Goal: Transaction & Acquisition: Purchase product/service

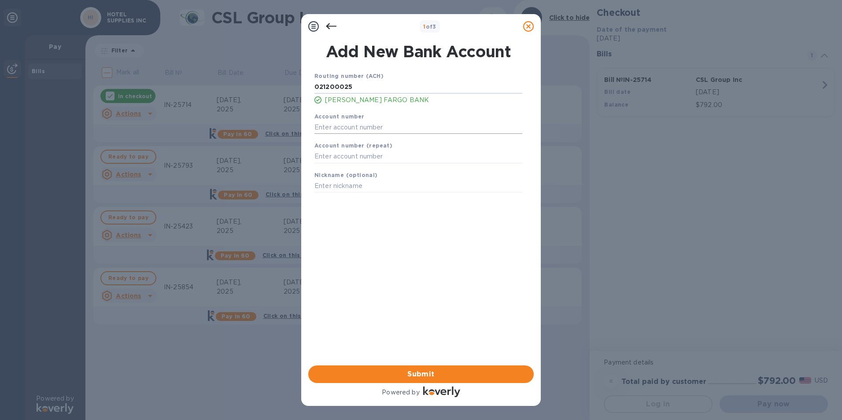
type input "021200025"
click at [345, 121] on input "text" at bounding box center [419, 127] width 208 height 13
type input "2000039135847"
click at [353, 159] on input "text" at bounding box center [419, 156] width 208 height 13
type input "2000039135847"
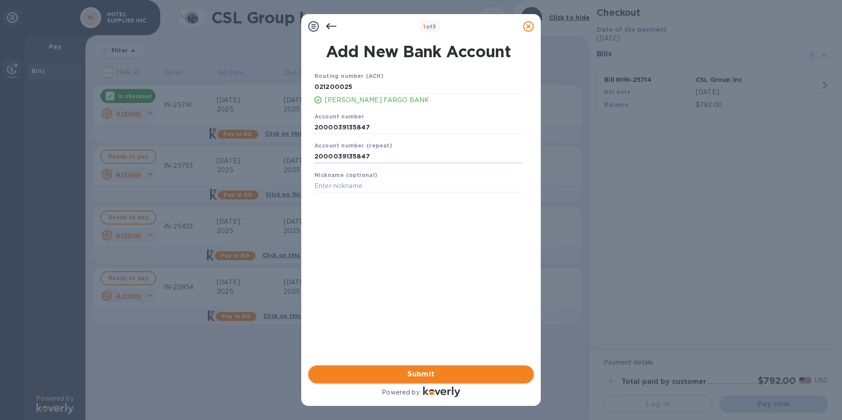
click at [389, 375] on span "Submit" at bounding box center [420, 374] width 211 height 11
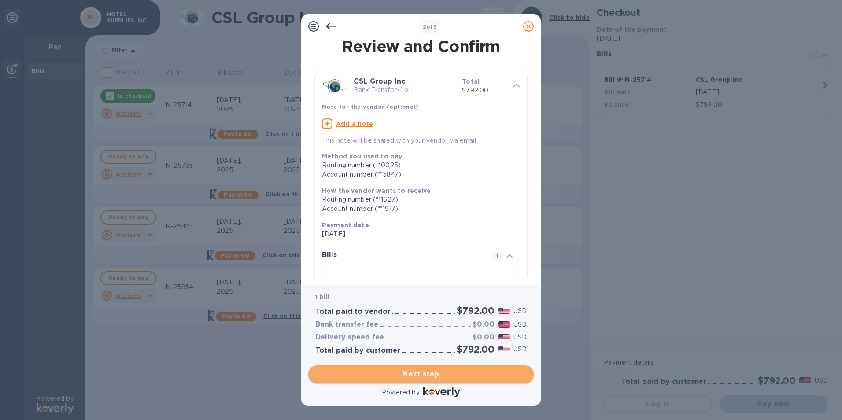
click at [389, 375] on span "Next step" at bounding box center [420, 374] width 211 height 11
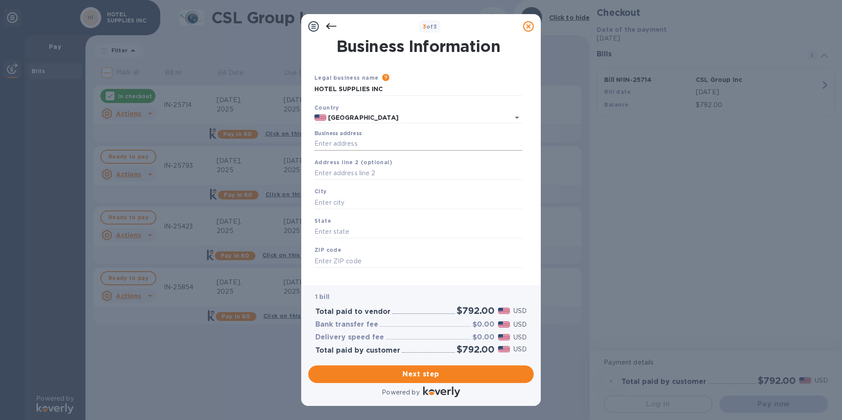
click at [366, 144] on input "Business address" at bounding box center [419, 143] width 208 height 13
type input "[STREET_ADDRESS]"
type input "[GEOGRAPHIC_DATA]"
type input "PA"
type input "19134"
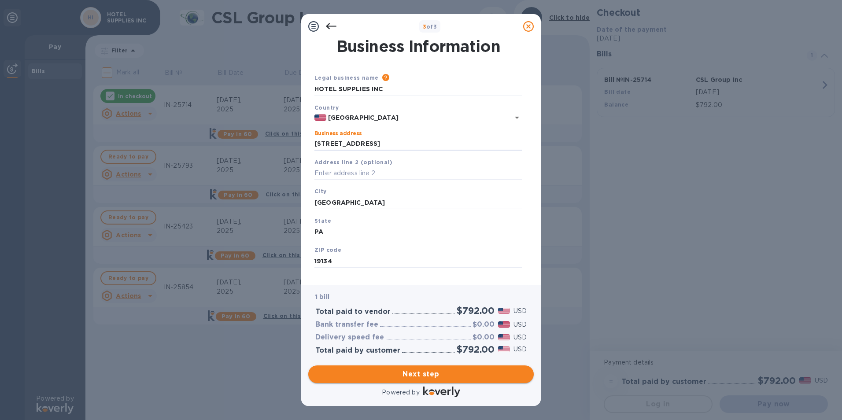
click at [421, 372] on span "Next step" at bounding box center [420, 374] width 211 height 11
click at [365, 207] on input "[GEOGRAPHIC_DATA]" at bounding box center [419, 202] width 208 height 13
type input "P"
type input "[GEOGRAPHIC_DATA]"
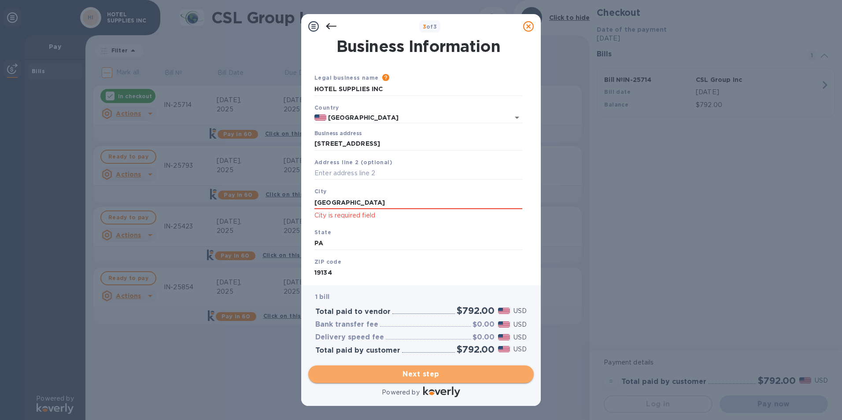
click at [413, 376] on span "Next step" at bounding box center [420, 374] width 211 height 11
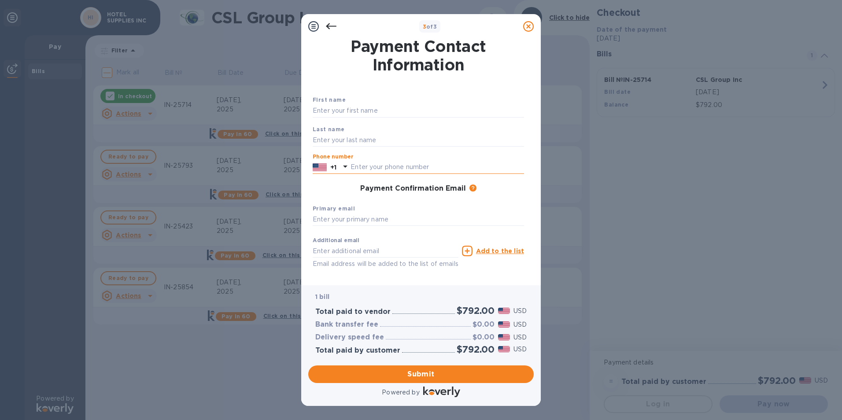
click at [364, 167] on input "text" at bounding box center [438, 167] width 174 height 13
type input "6096856134"
type input "Rishi"
type input "Gor"
type input "[EMAIL_ADDRESS][DOMAIN_NAME]"
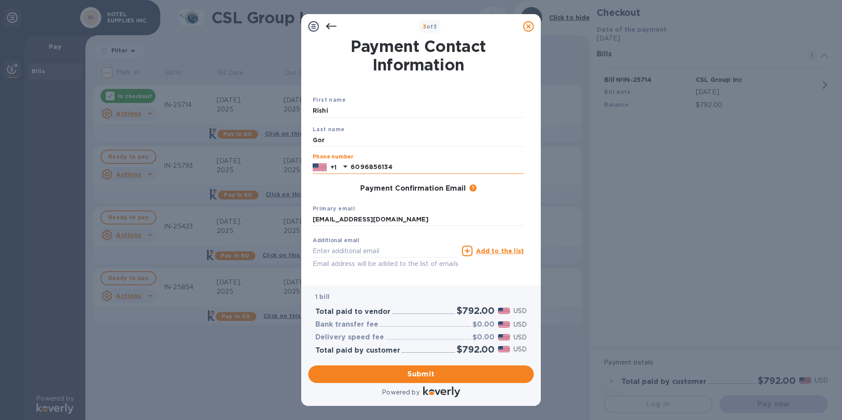
type input "[EMAIL_ADDRESS][DOMAIN_NAME]"
click at [496, 364] on div "Submit" at bounding box center [421, 374] width 233 height 25
click at [478, 369] on span "Submit" at bounding box center [420, 374] width 211 height 11
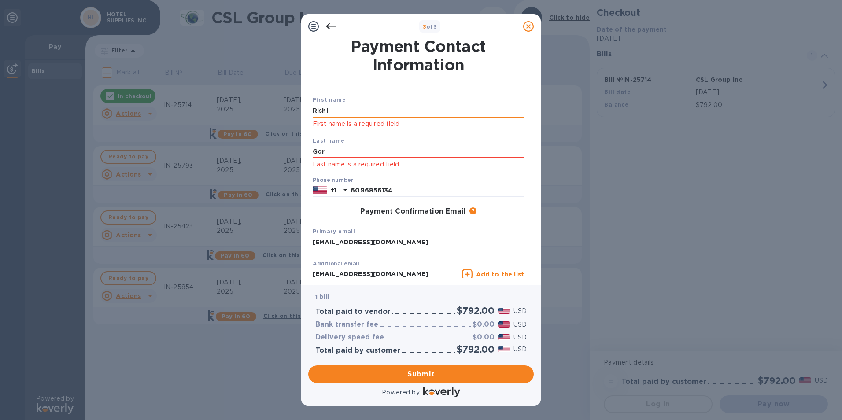
click at [350, 110] on input "Rishi" at bounding box center [418, 110] width 211 height 13
type input "R"
type input "Rishi"
type input "Gor"
click at [419, 377] on span "Submit" at bounding box center [420, 374] width 211 height 11
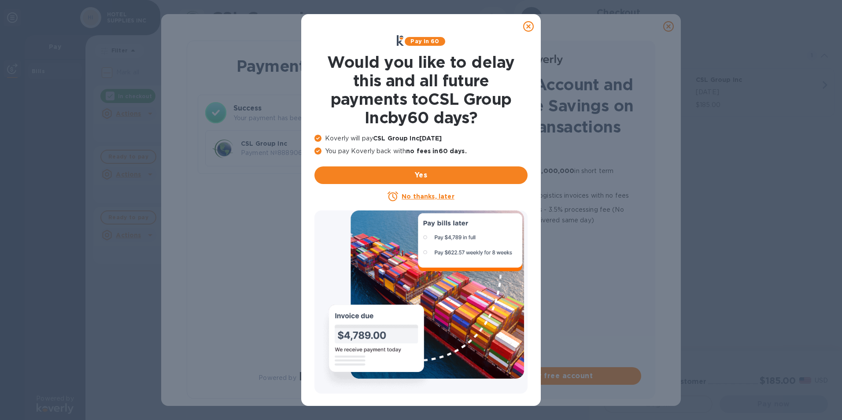
click at [423, 196] on u "No thanks, later" at bounding box center [428, 196] width 52 height 7
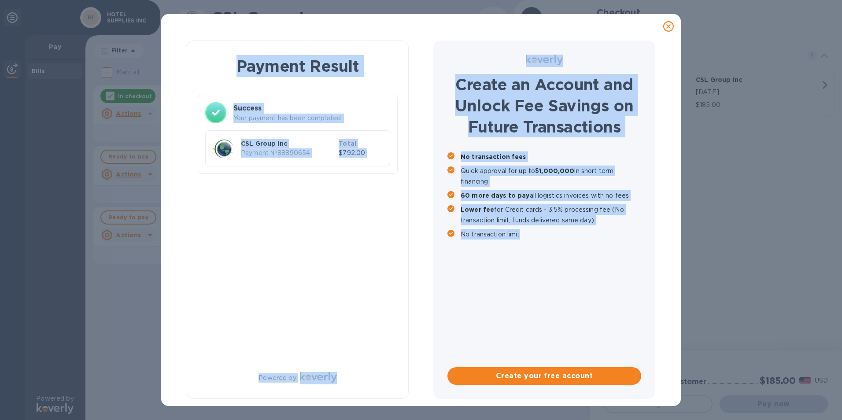
drag, startPoint x: 202, startPoint y: 55, endPoint x: 652, endPoint y: 400, distance: 567.8
click at [652, 400] on div "Payment Result Success Your payment has been completed. CSL Group Inc Payment №…" at bounding box center [421, 220] width 497 height 362
copy div "Payment Result Success Your payment has been completed. CSL Group Inc Payment №…"
